Goal: Information Seeking & Learning: Check status

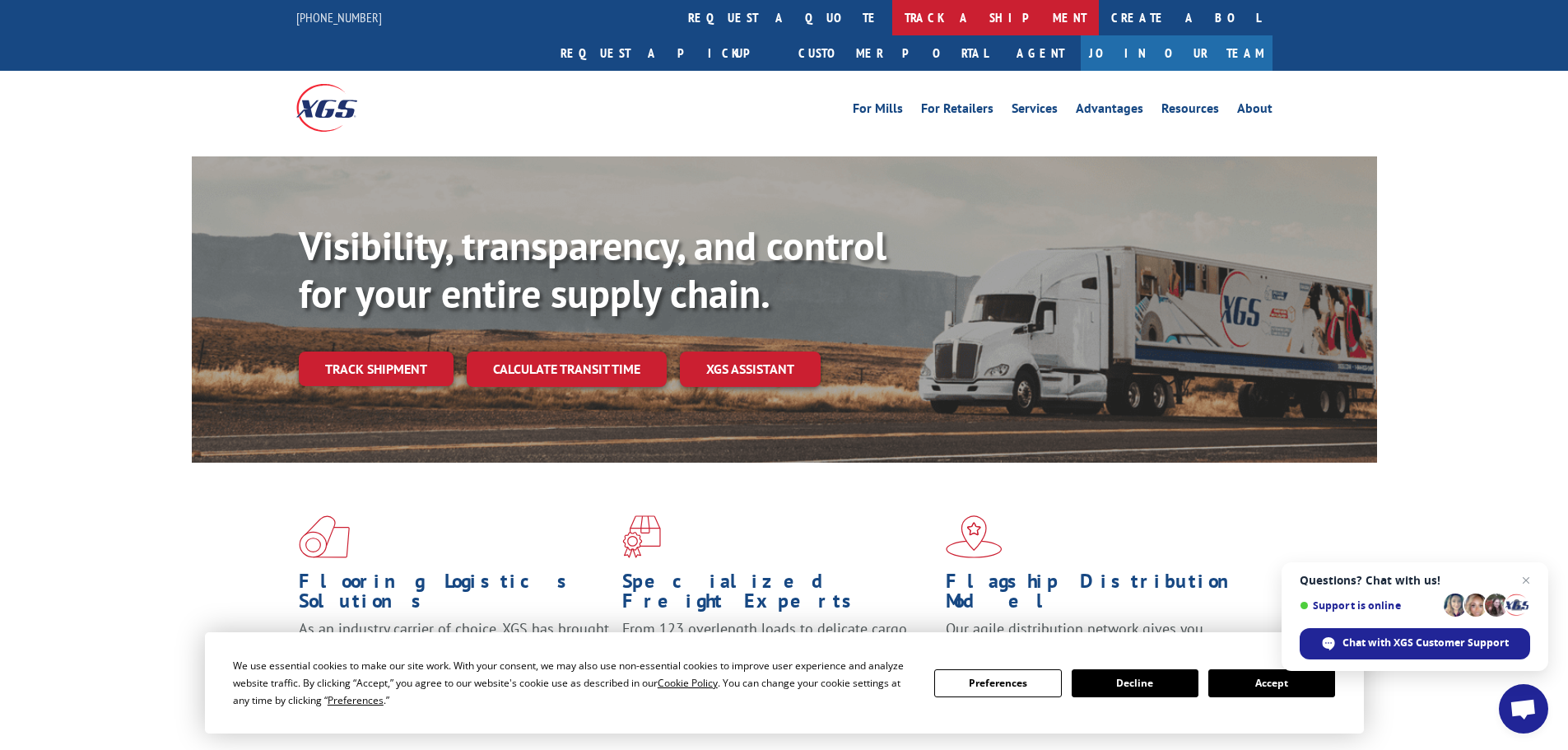
click at [892, 12] on link "track a shipment" at bounding box center [995, 18] width 207 height 36
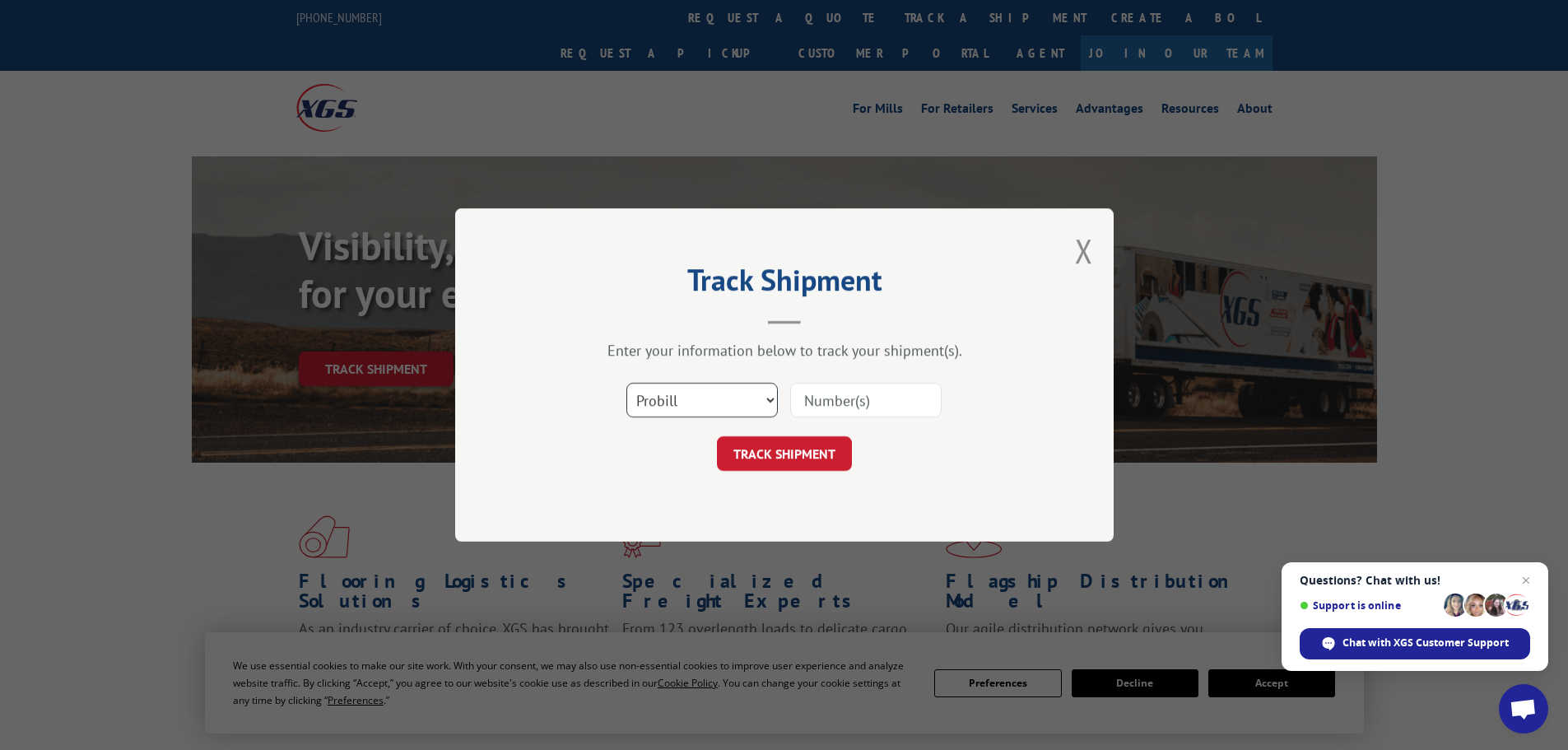
click at [721, 409] on select "Select category... Probill BOL PO" at bounding box center [702, 400] width 151 height 35
select select "bol"
click at [626, 383] on select "Select category... Probill BOL PO" at bounding box center [702, 400] width 151 height 35
click at [810, 394] on input at bounding box center [866, 400] width 151 height 35
paste input "449381"
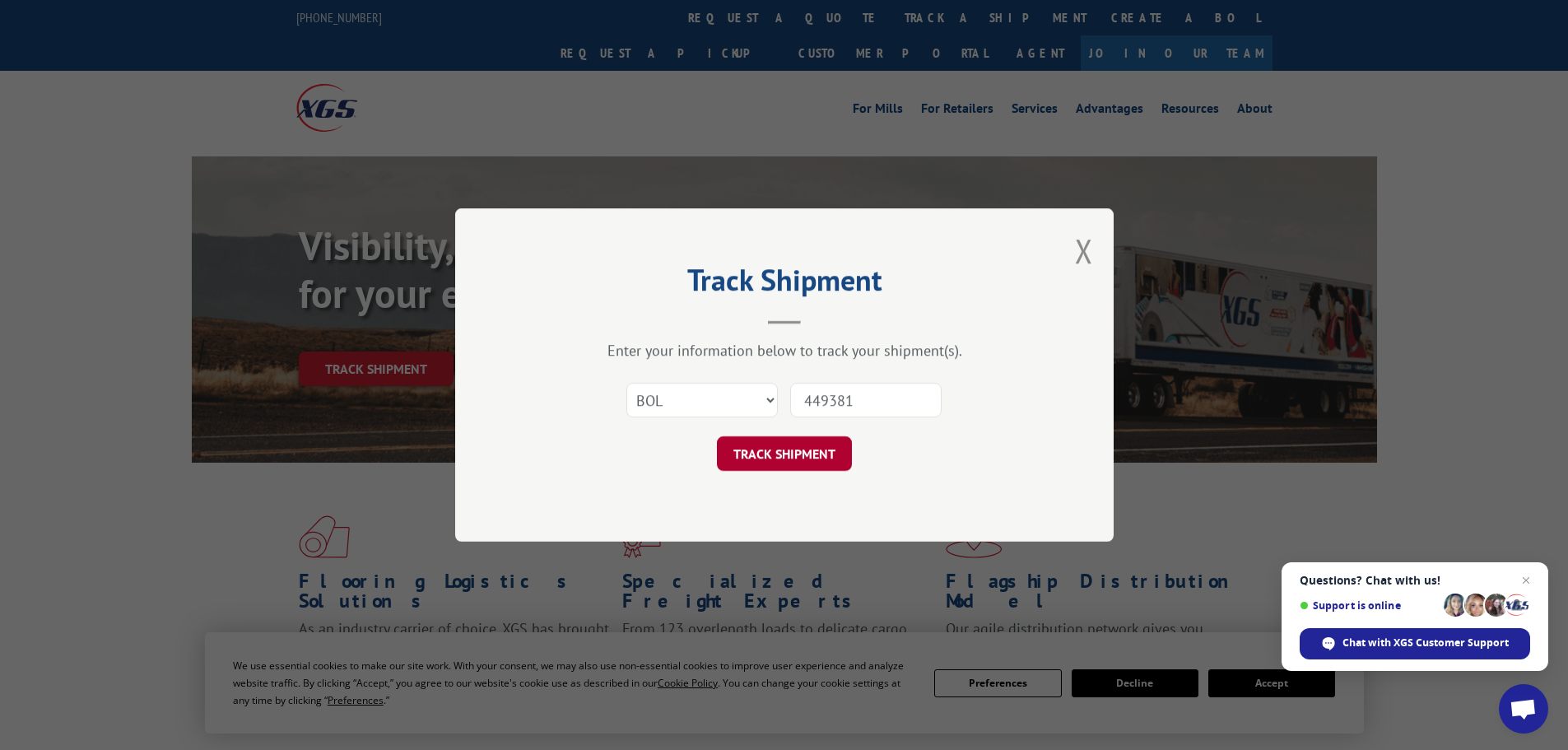
type input "449381"
click at [797, 446] on button "TRACK SHIPMENT" at bounding box center [784, 454] width 135 height 35
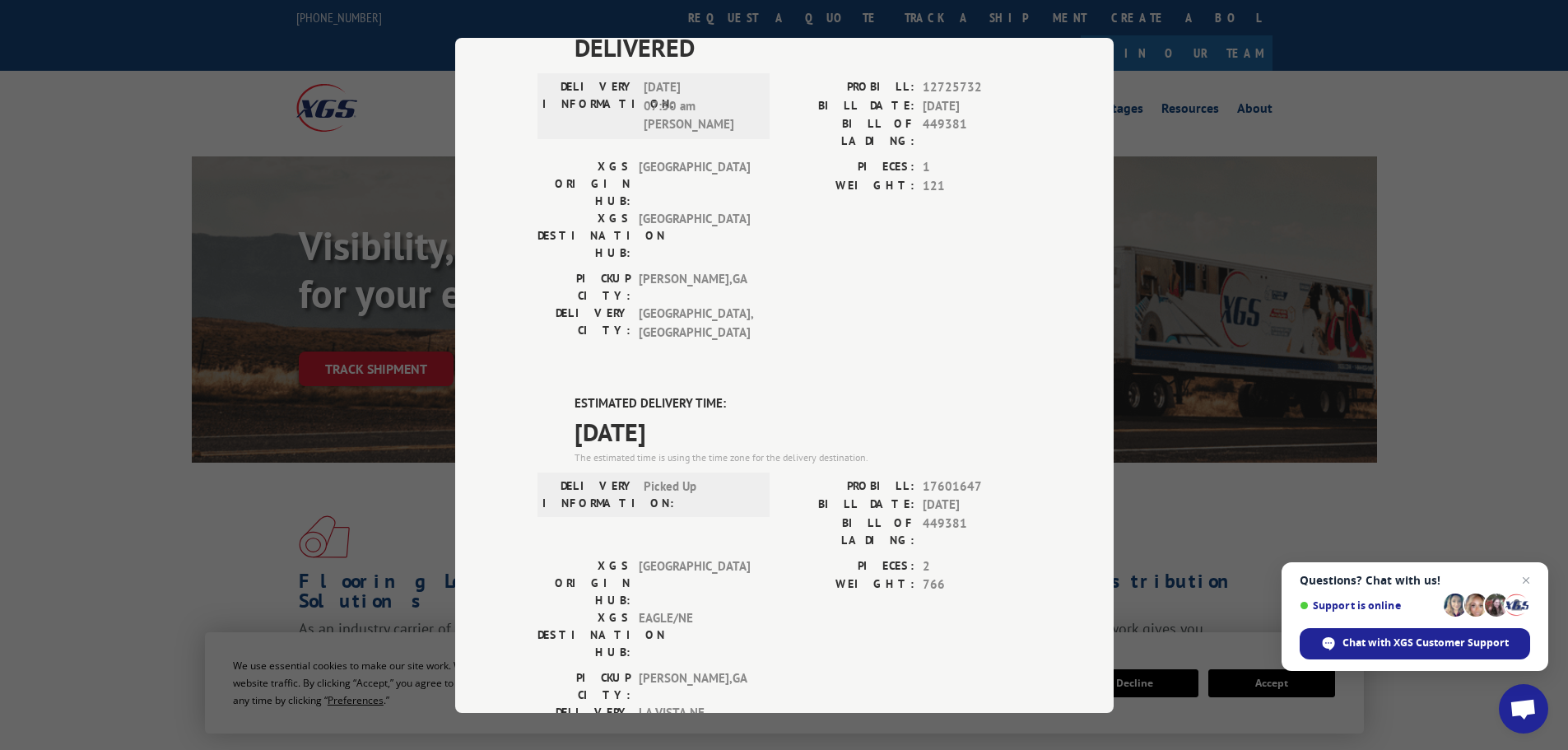
scroll to position [864, 0]
drag, startPoint x: 568, startPoint y: 134, endPoint x: 672, endPoint y: 164, distance: 108.2
click at [717, 398] on div "ESTIMATED DELIVERY TIME: [DATE] The estimated time is using the time zone for t…" at bounding box center [802, 433] width 457 height 71
copy div "ESTIMATED DELIVERY TIME: [DATE]"
